Goal: Information Seeking & Learning: Learn about a topic

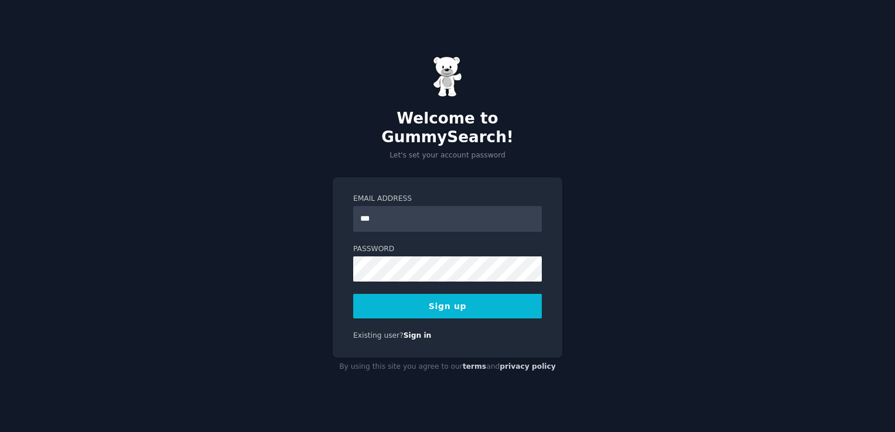
type input "**********"
click at [506, 297] on button "Sign up" at bounding box center [447, 306] width 189 height 25
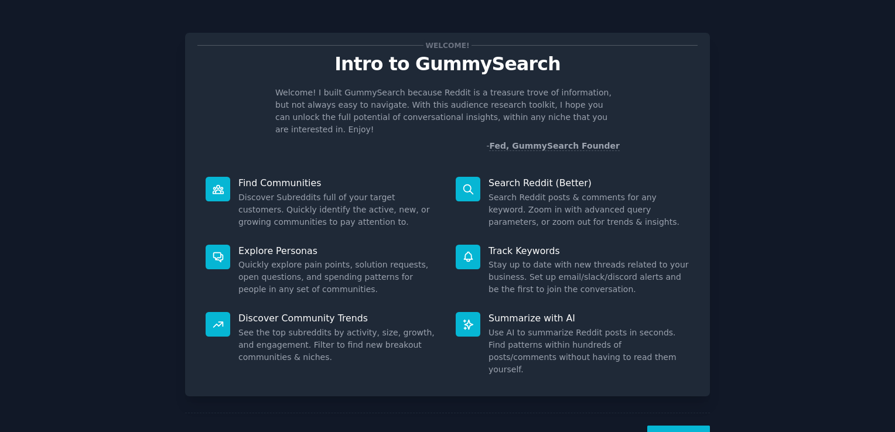
click at [675, 426] on button "Next" at bounding box center [678, 440] width 63 height 29
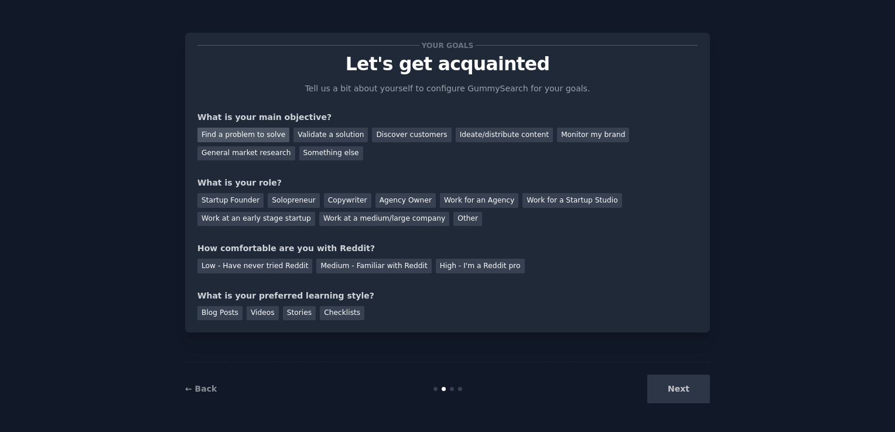
click at [271, 137] on div "Find a problem to solve" at bounding box center [243, 135] width 92 height 15
click at [314, 137] on div "Validate a solution" at bounding box center [331, 135] width 74 height 15
click at [291, 200] on div "Solopreneur" at bounding box center [294, 200] width 52 height 15
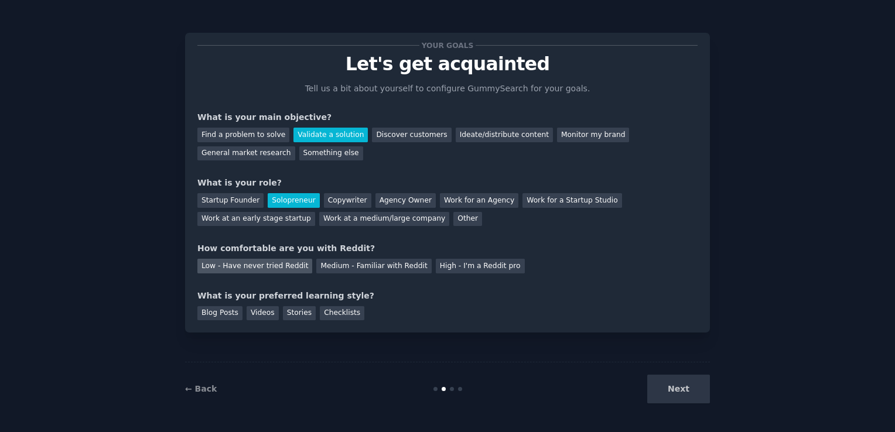
click at [278, 268] on div "Low - Have never tried Reddit" at bounding box center [254, 266] width 115 height 15
click at [232, 318] on div "Blog Posts" at bounding box center [219, 313] width 45 height 15
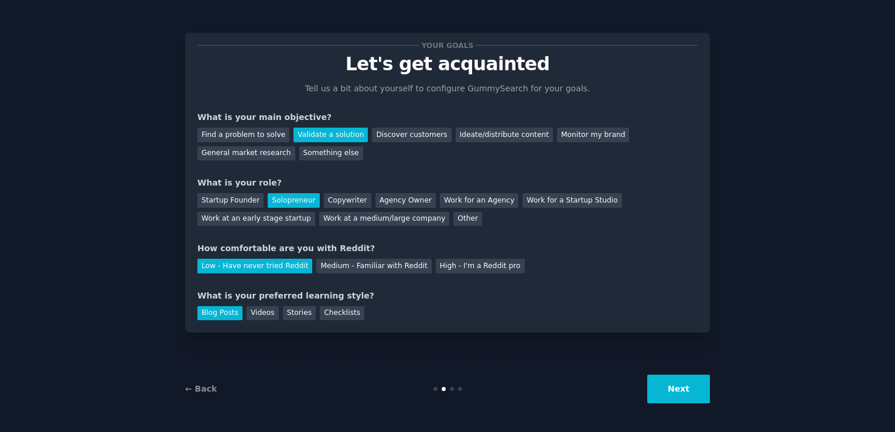
click at [683, 395] on button "Next" at bounding box center [678, 389] width 63 height 29
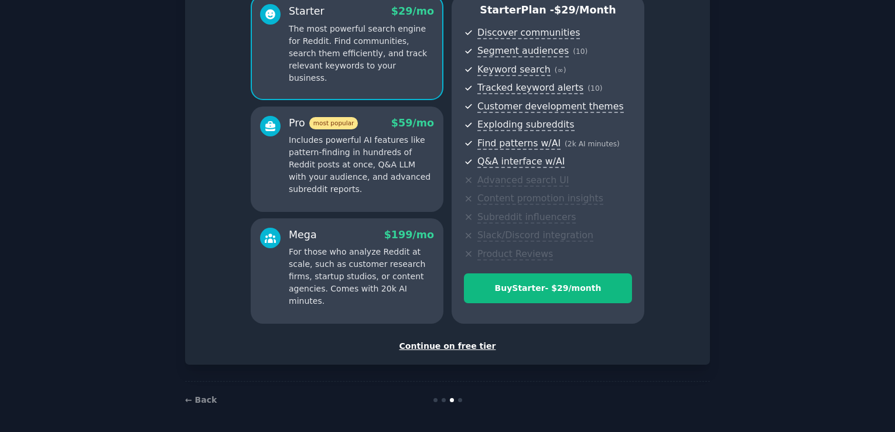
scroll to position [113, 0]
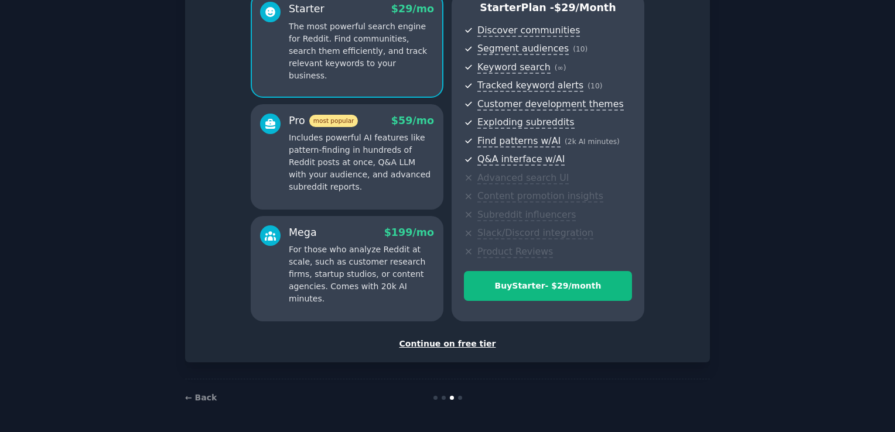
click at [482, 347] on div "Continue on free tier" at bounding box center [447, 344] width 500 height 12
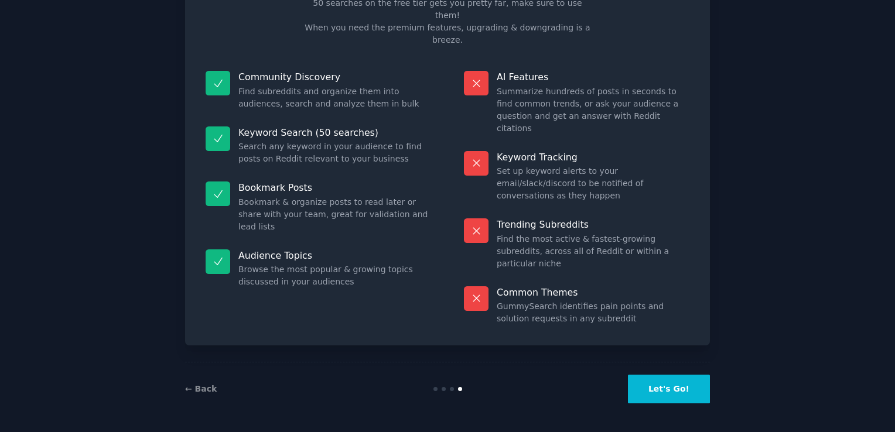
scroll to position [23, 0]
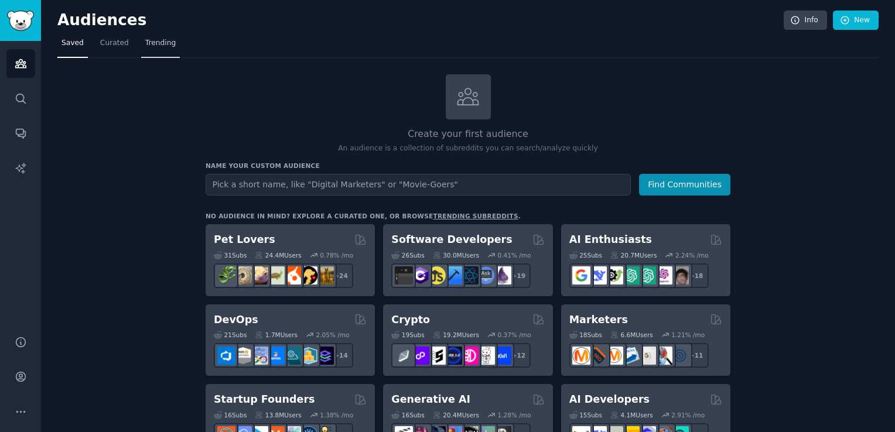
click at [164, 44] on span "Trending" at bounding box center [160, 43] width 30 height 11
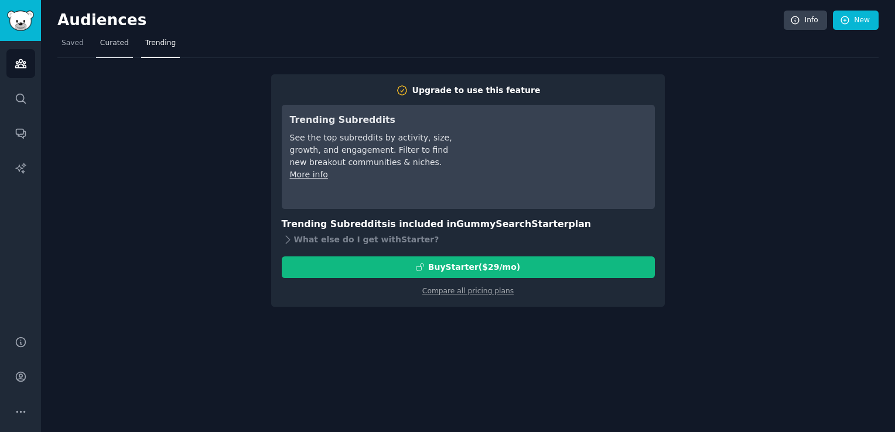
click at [100, 53] on link "Curated" at bounding box center [114, 46] width 37 height 24
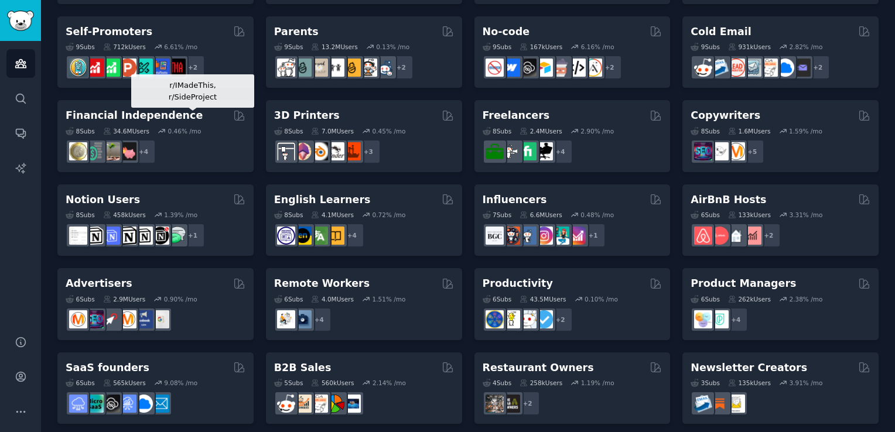
scroll to position [504, 0]
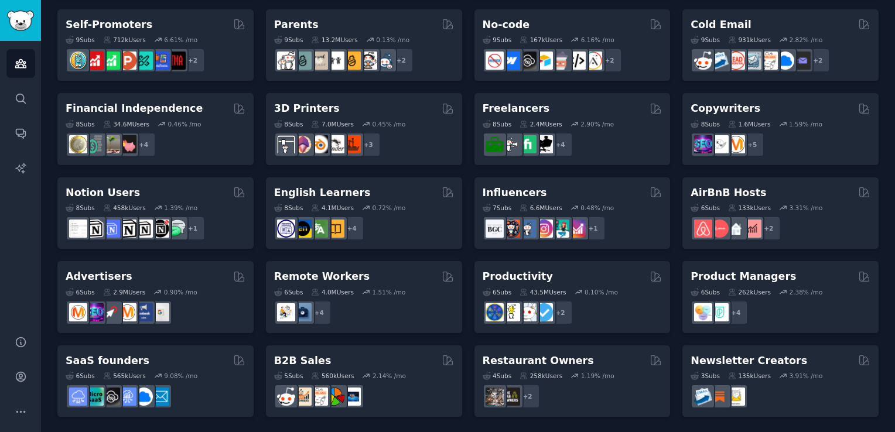
click at [192, 116] on div "8 Sub s 34.6M Users 0.46 % /mo + 4" at bounding box center [156, 136] width 180 height 41
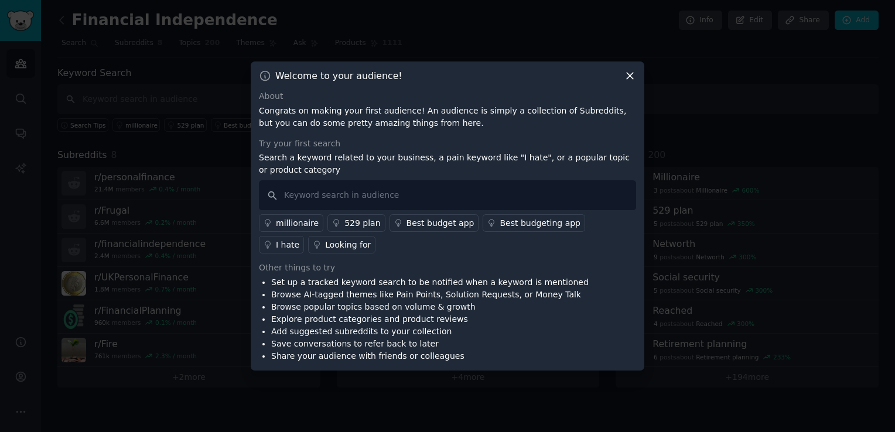
click at [624, 81] on icon at bounding box center [630, 76] width 12 height 12
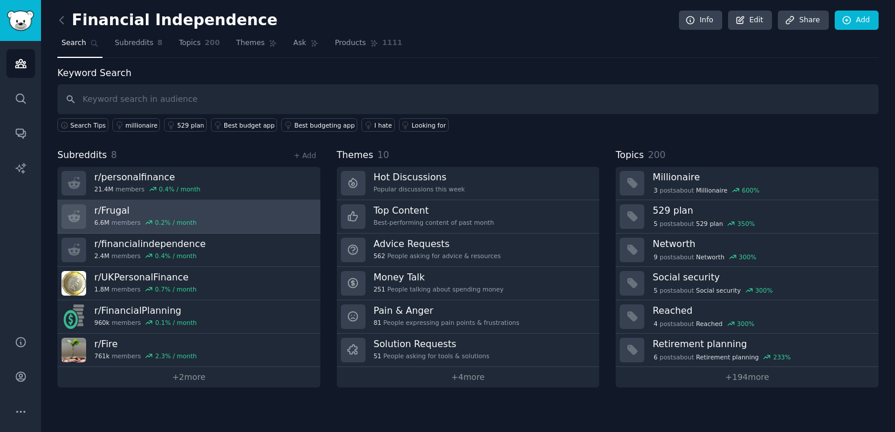
click at [199, 229] on link "r/ Frugal 6.6M members 0.2 % / month" at bounding box center [188, 216] width 263 height 33
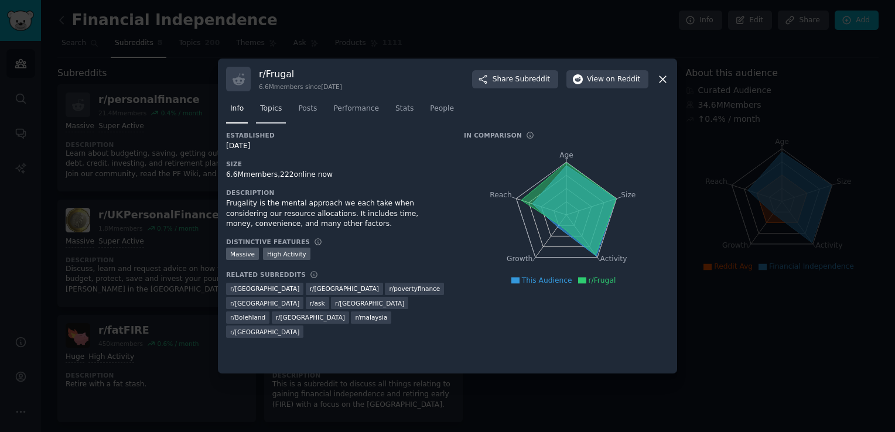
click at [271, 111] on span "Topics" at bounding box center [271, 109] width 22 height 11
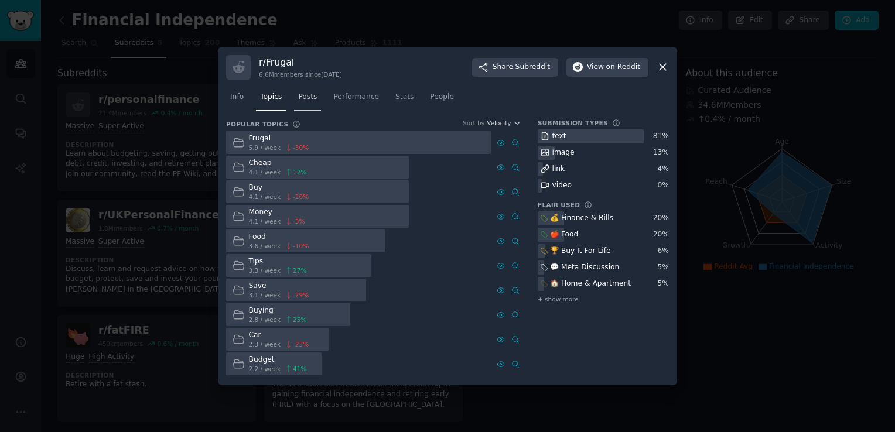
click at [304, 100] on span "Posts" at bounding box center [307, 97] width 19 height 11
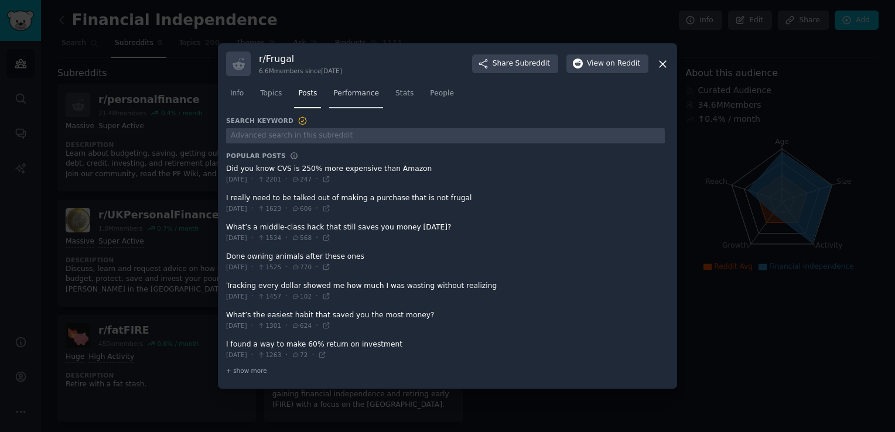
click at [333, 104] on link "Performance" at bounding box center [356, 96] width 54 height 24
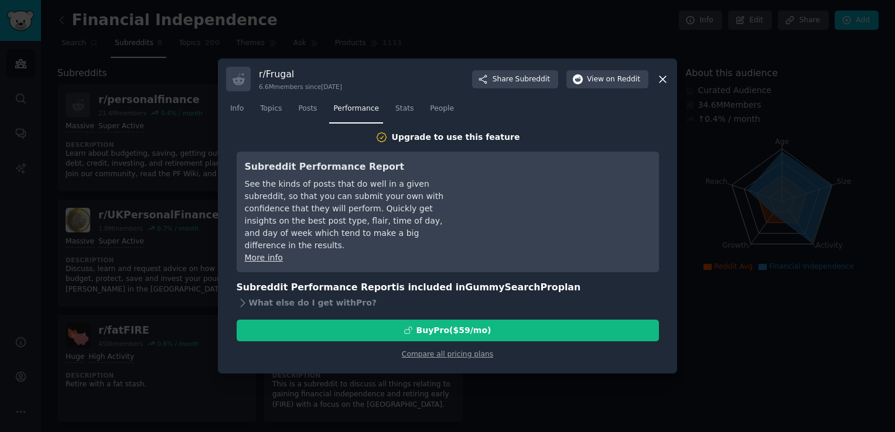
click at [381, 116] on nav "Info Topics Posts Performance Stats People" at bounding box center [447, 112] width 443 height 24
click at [391, 116] on link "Stats" at bounding box center [404, 112] width 26 height 24
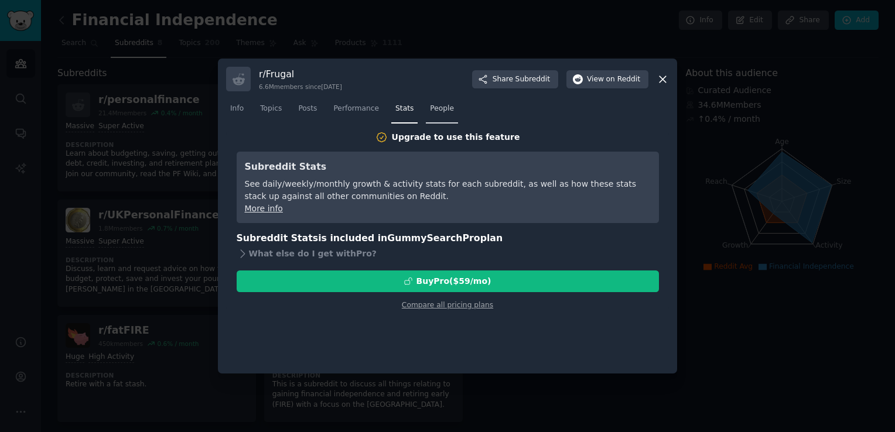
click at [426, 119] on link "People" at bounding box center [442, 112] width 32 height 24
click at [351, 112] on span "Performance" at bounding box center [356, 109] width 46 height 11
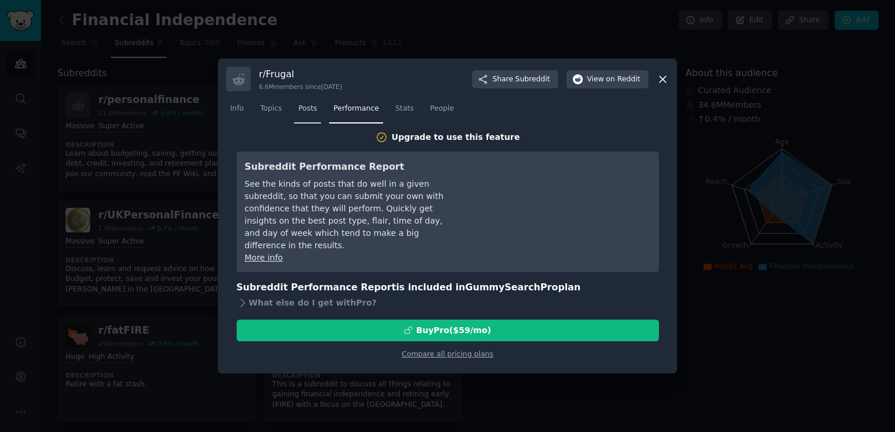
click at [313, 110] on link "Posts" at bounding box center [307, 112] width 27 height 24
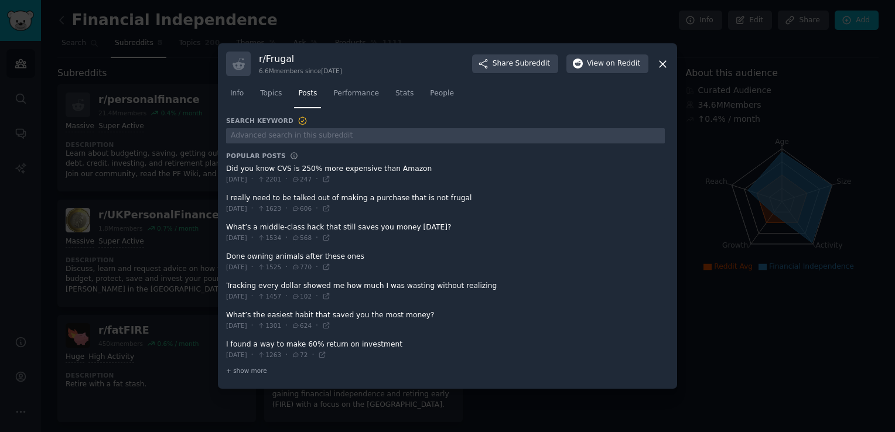
click at [664, 67] on icon at bounding box center [663, 64] width 12 height 12
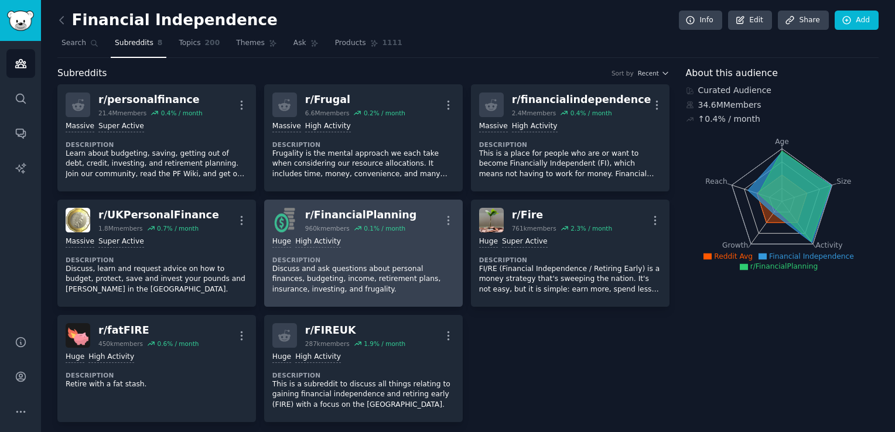
click at [389, 206] on link "r/ FinancialPlanning 960k members 0.1 % / month More Huge High Activity Descrip…" at bounding box center [363, 253] width 199 height 107
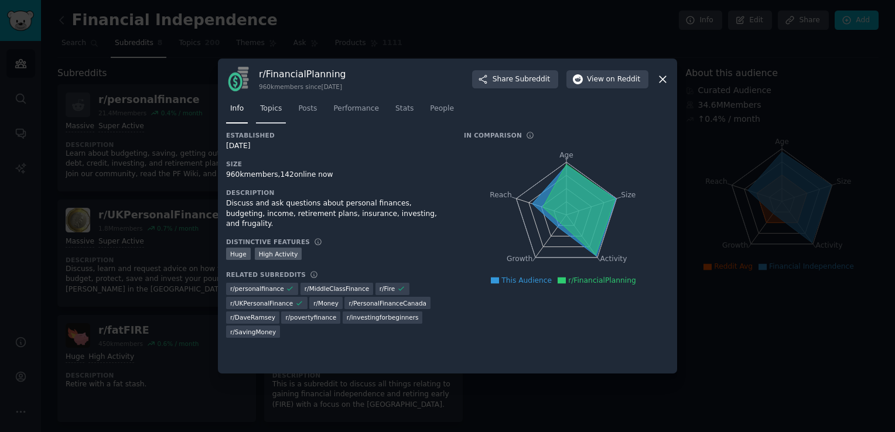
click at [268, 107] on span "Topics" at bounding box center [271, 109] width 22 height 11
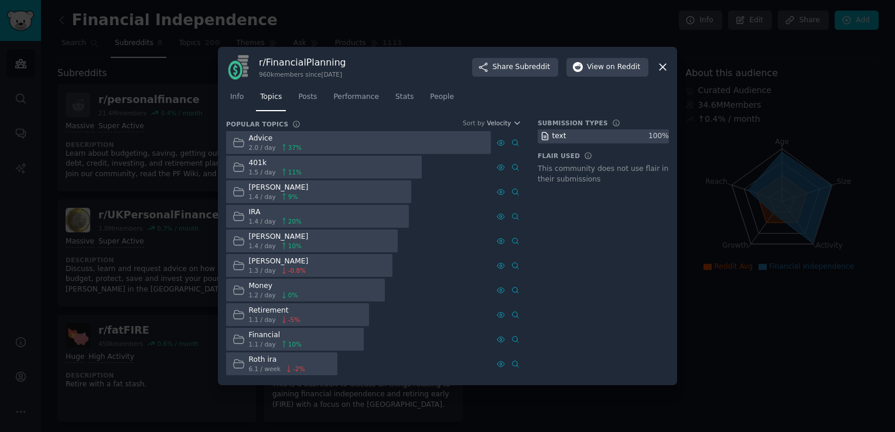
click at [659, 66] on icon at bounding box center [663, 67] width 12 height 12
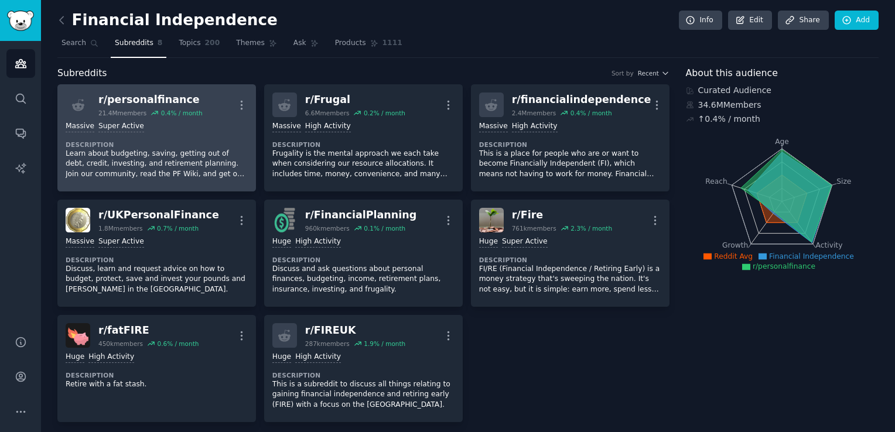
click at [210, 100] on div "r/ personalfinance 21.4M members 0.4 % / month More" at bounding box center [157, 105] width 182 height 25
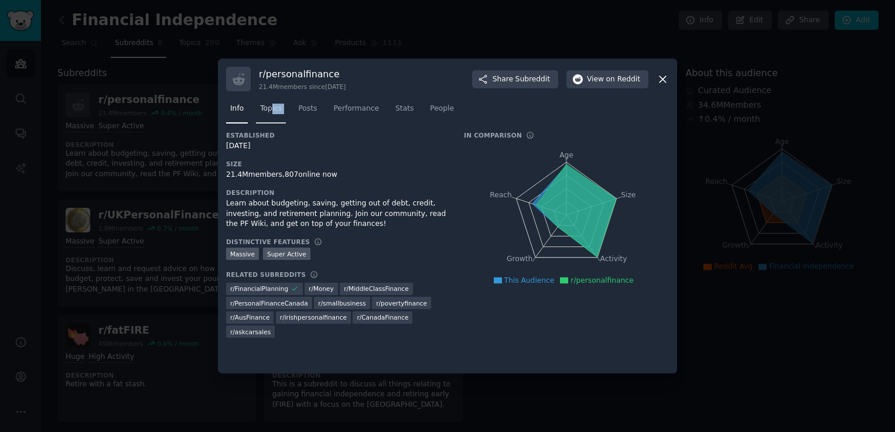
drag, startPoint x: 288, startPoint y: 113, endPoint x: 270, endPoint y: 111, distance: 18.8
click at [270, 111] on nav "Info Topics Posts Performance Stats People" at bounding box center [447, 112] width 443 height 24
click at [270, 111] on span "Topics" at bounding box center [271, 109] width 22 height 11
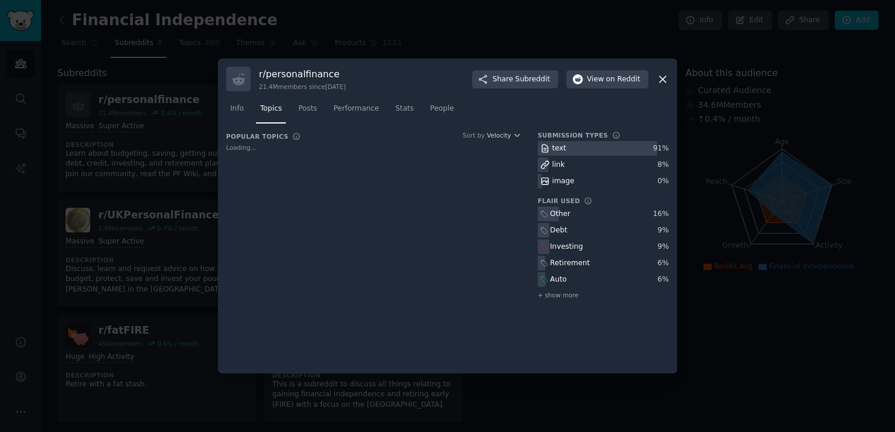
click at [318, 129] on div "Info Topics Posts Performance Stats People" at bounding box center [447, 111] width 443 height 40
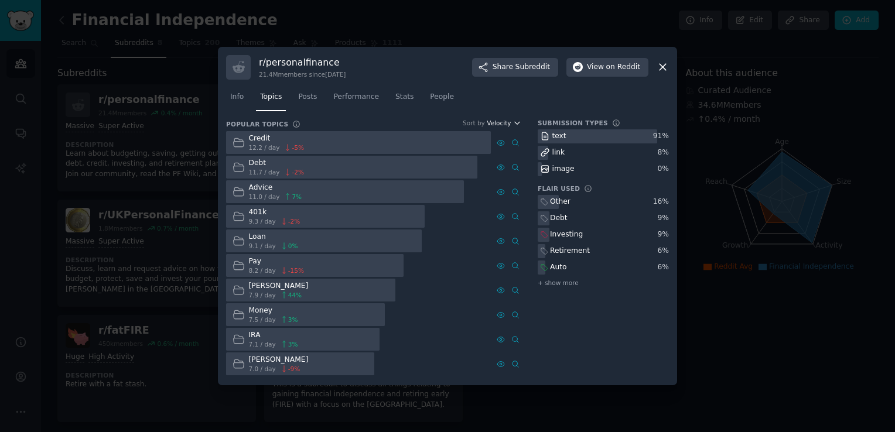
click at [517, 127] on icon "button" at bounding box center [517, 123] width 8 height 8
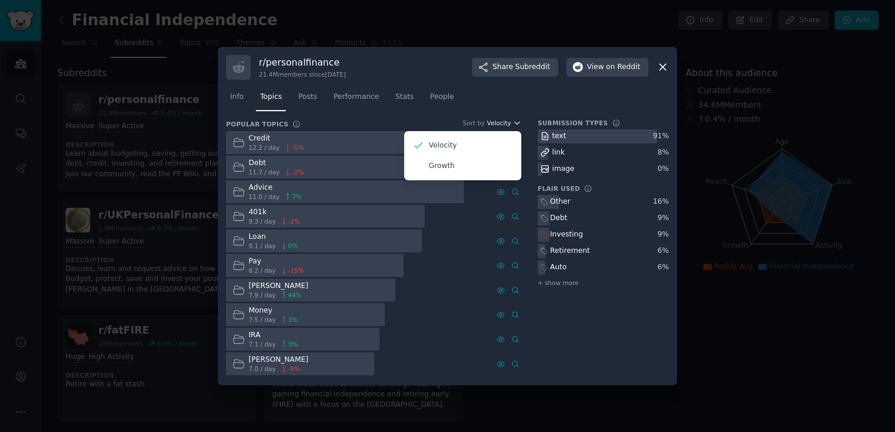
click at [517, 127] on icon "button" at bounding box center [517, 123] width 8 height 8
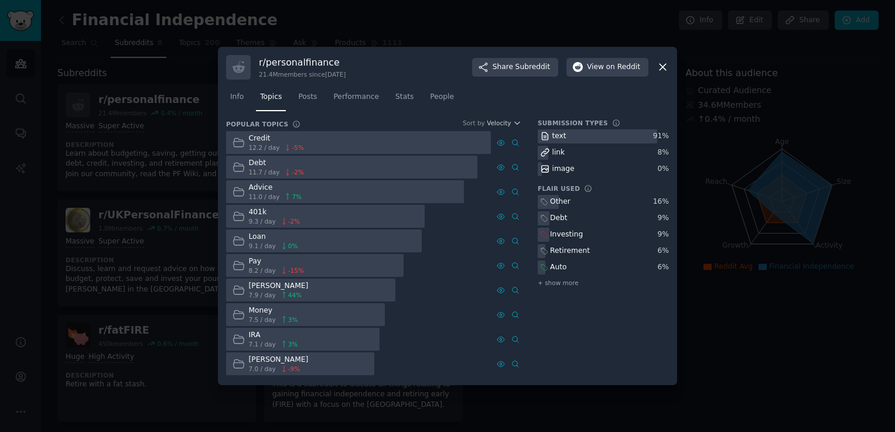
click at [405, 138] on div at bounding box center [358, 142] width 265 height 23
click at [359, 141] on div at bounding box center [358, 142] width 265 height 23
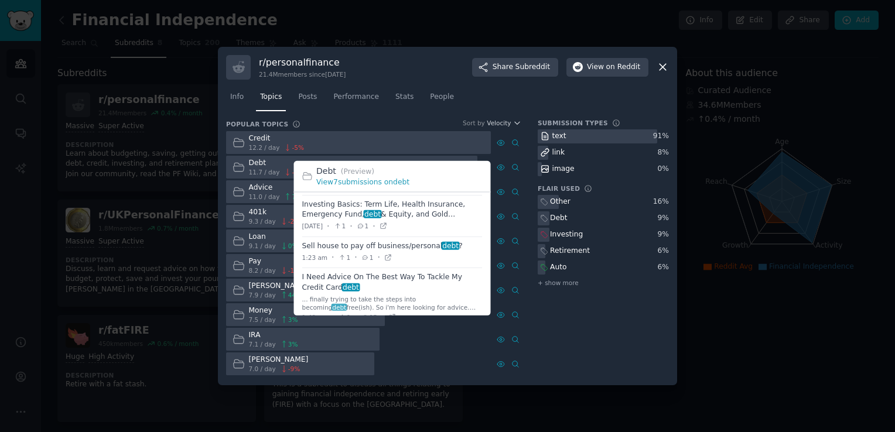
scroll to position [226, 0]
